Goal: Find specific page/section: Find specific page/section

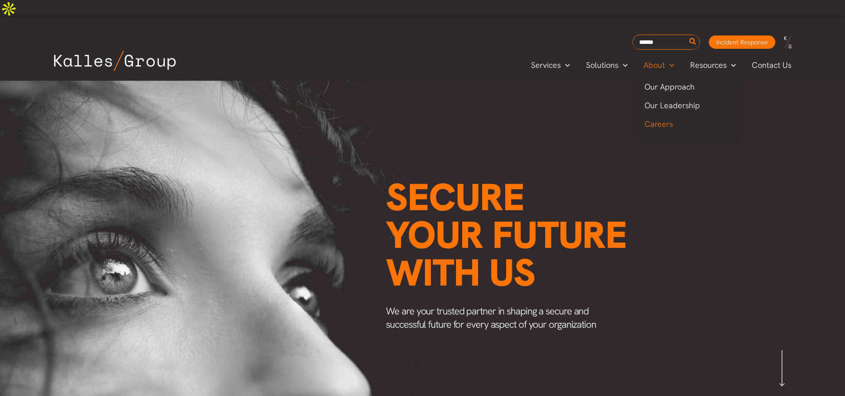
click at [661, 119] on span "Careers" at bounding box center [658, 124] width 28 height 10
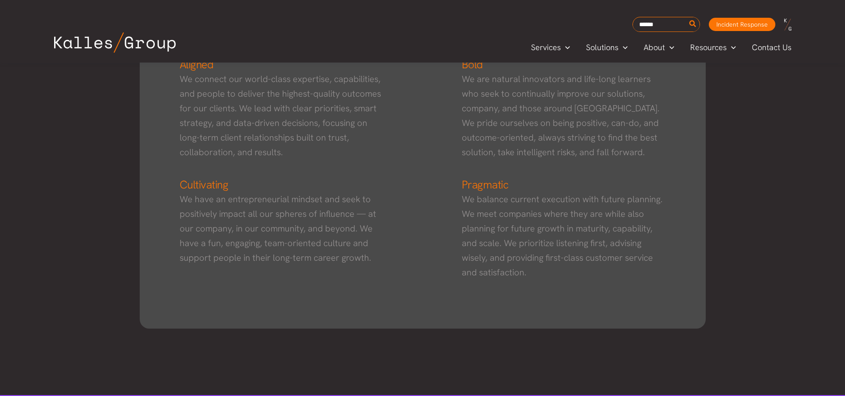
scroll to position [580, 0]
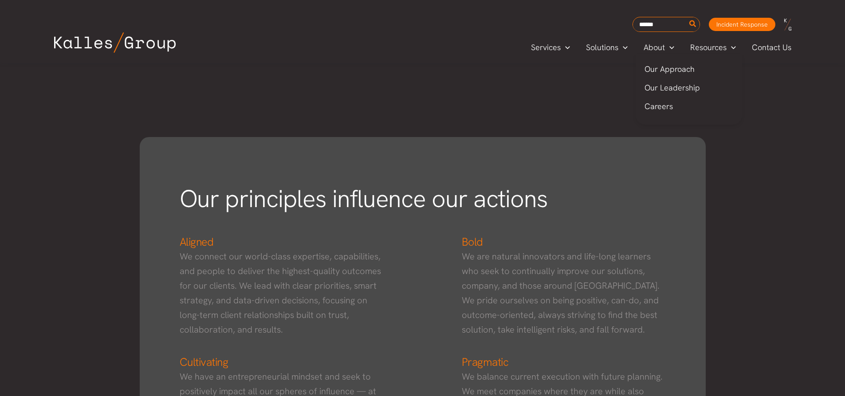
click at [665, 111] on span "Careers" at bounding box center [658, 106] width 28 height 10
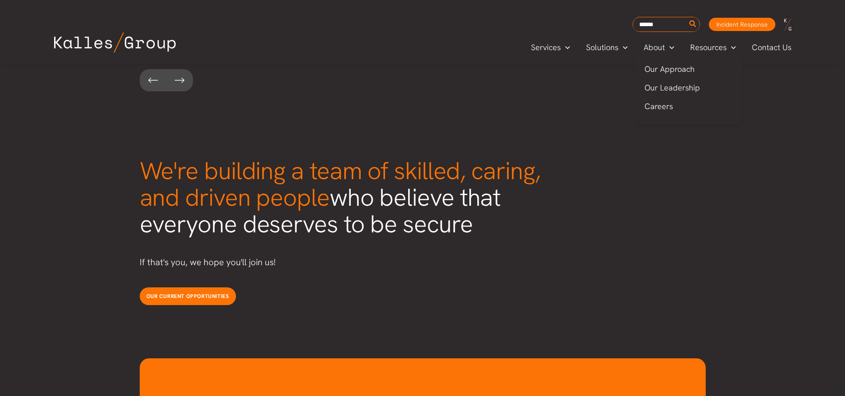
scroll to position [2206, 0]
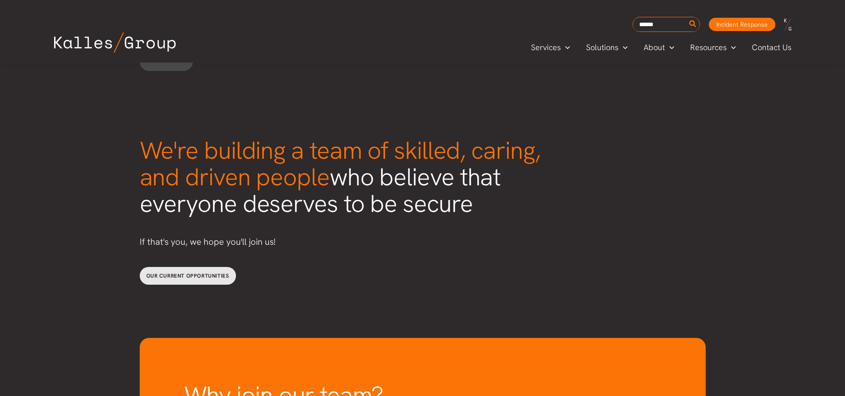
click at [208, 272] on span "Our current opportunities" at bounding box center [187, 275] width 83 height 7
